Goal: Information Seeking & Learning: Learn about a topic

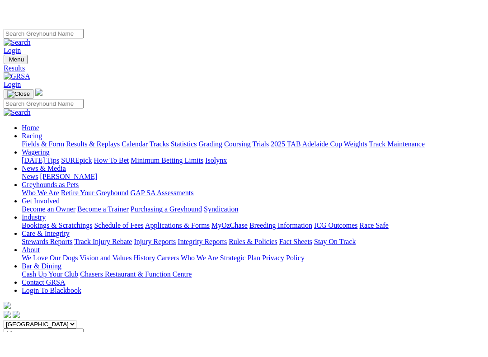
scroll to position [47, 0]
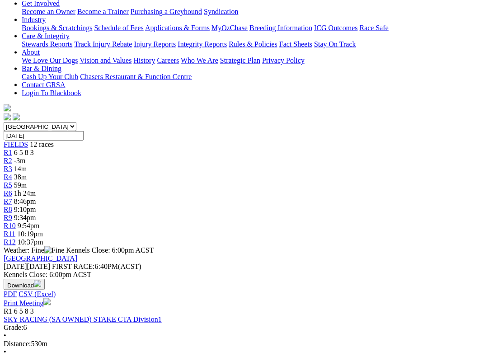
scroll to position [172, 0]
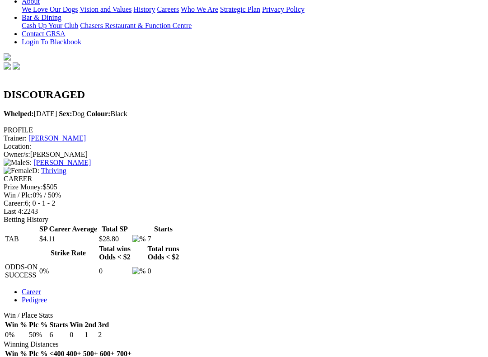
scroll to position [227, 0]
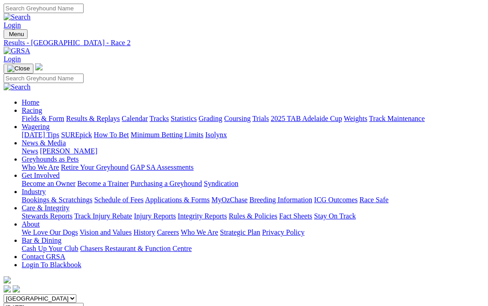
click at [118, 115] on link "Results & Replays" at bounding box center [93, 119] width 54 height 8
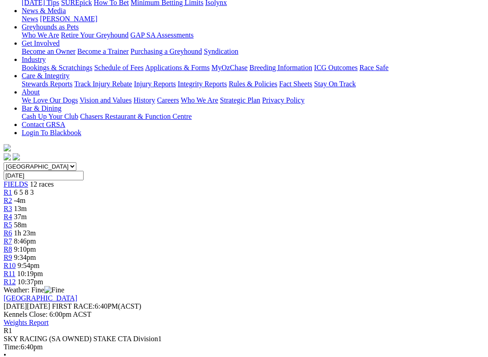
scroll to position [133, 0]
